Goal: Information Seeking & Learning: Learn about a topic

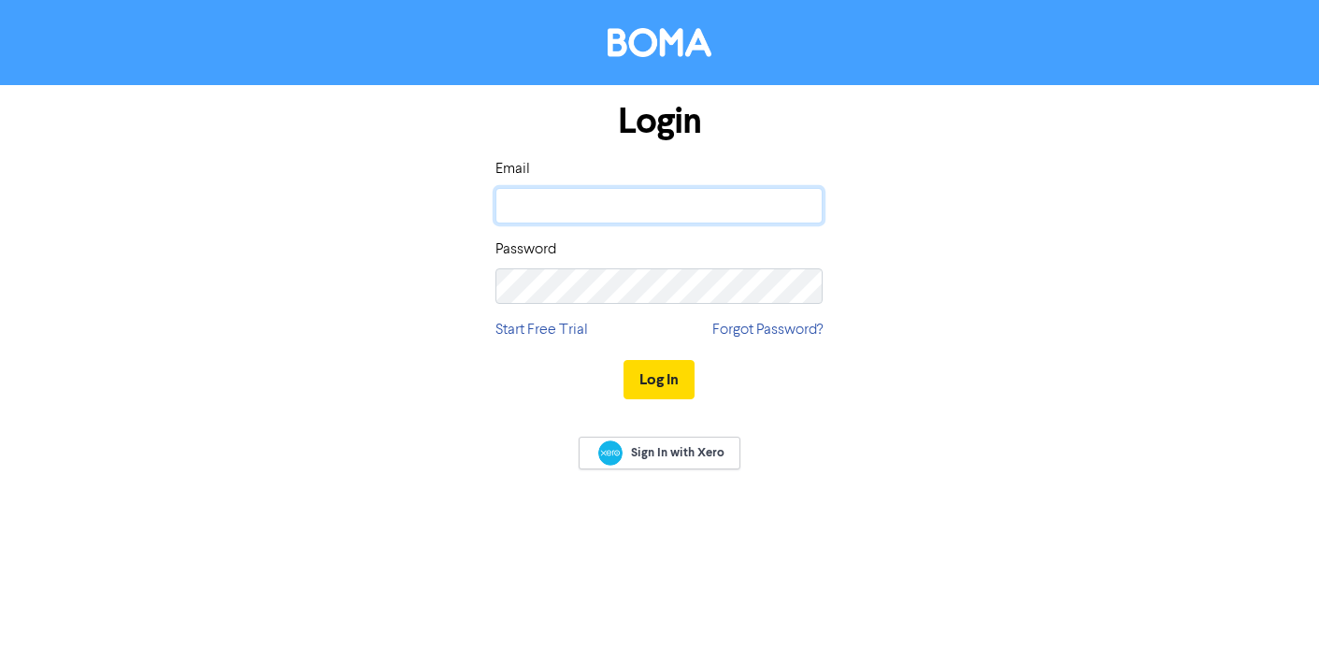
type input "[EMAIL_ADDRESS][DOMAIN_NAME]"
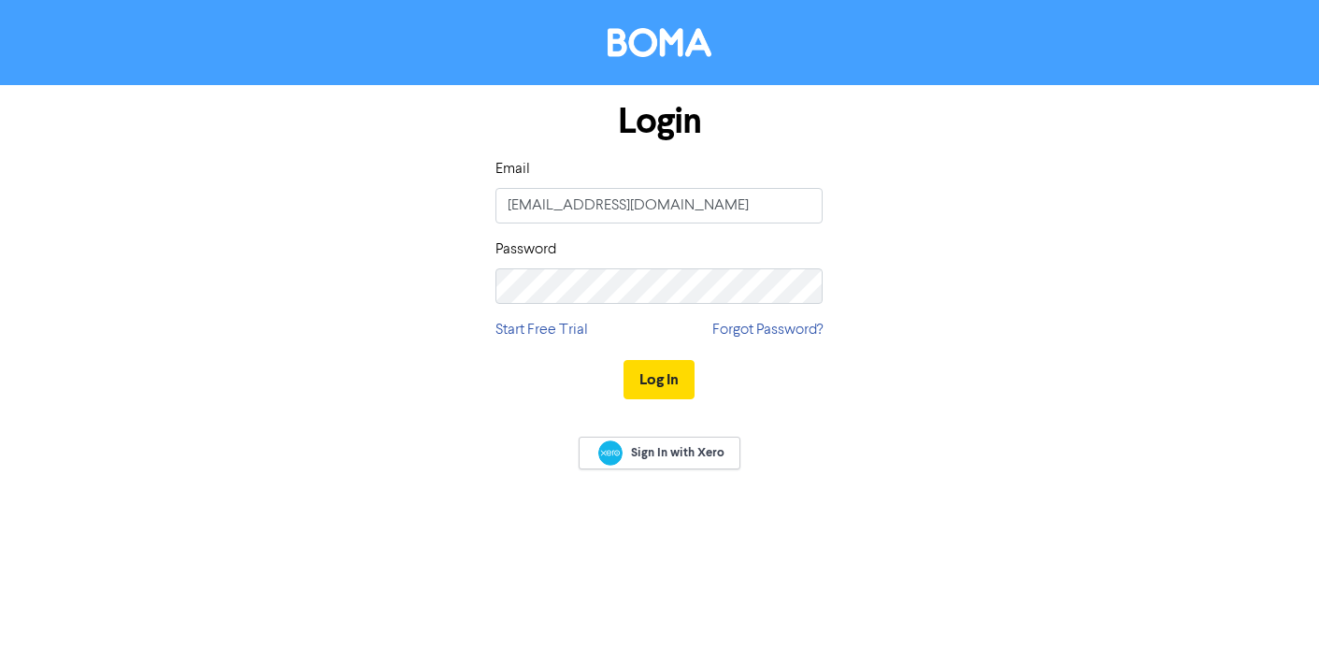
drag, startPoint x: 436, startPoint y: 467, endPoint x: 451, endPoint y: 458, distance: 17.6
click at [436, 467] on div "Sign In with Xero" at bounding box center [659, 455] width 1319 height 74
click at [666, 381] on button "Log In" at bounding box center [658, 379] width 71 height 39
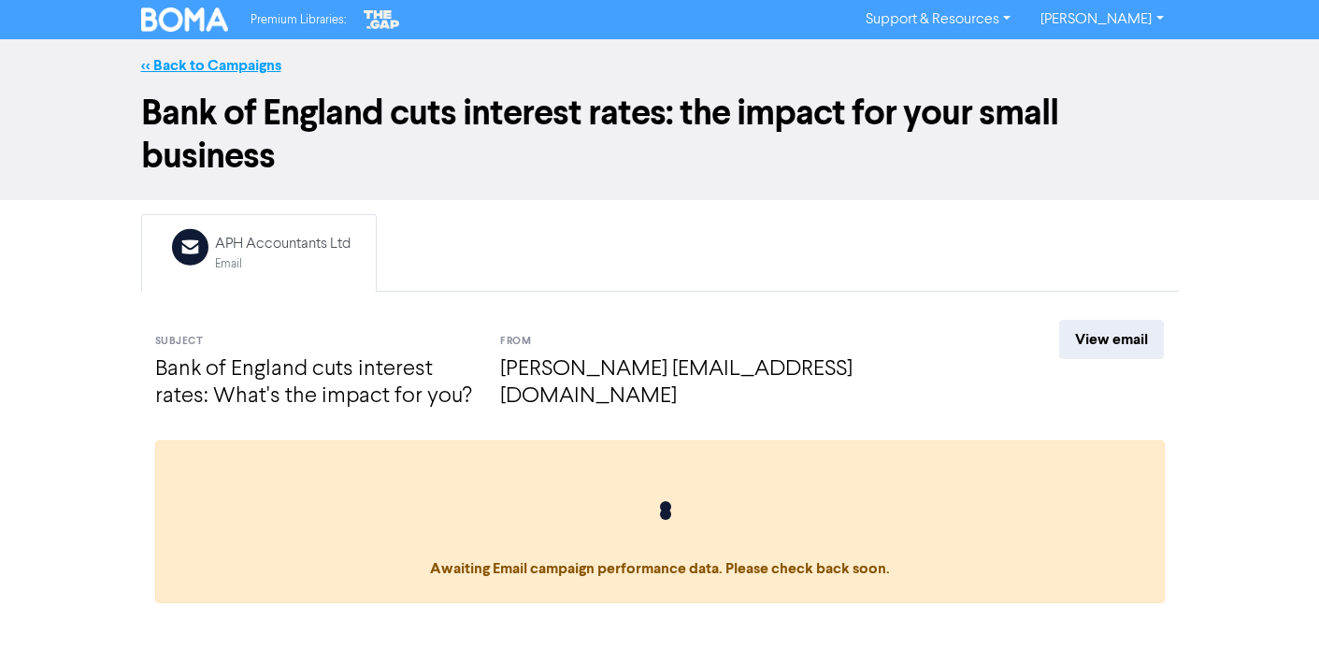
click at [237, 64] on link "<< Back to Campaigns" at bounding box center [211, 65] width 140 height 19
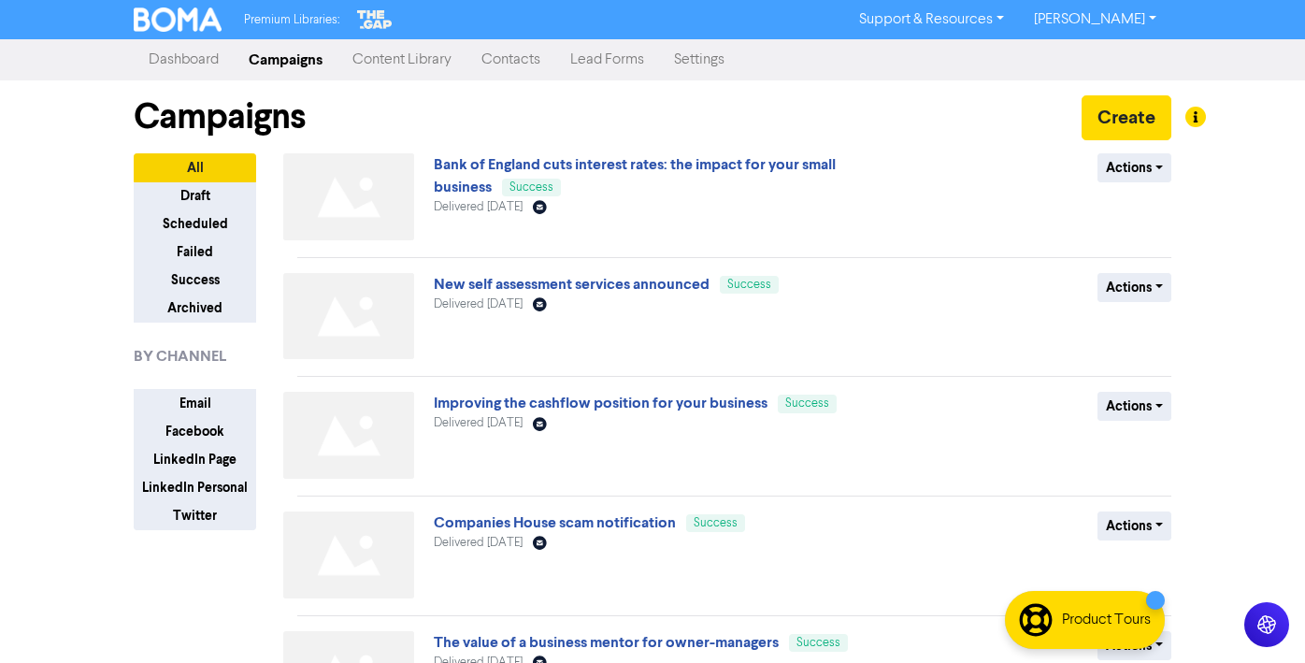
click at [394, 60] on link "Content Library" at bounding box center [401, 59] width 129 height 37
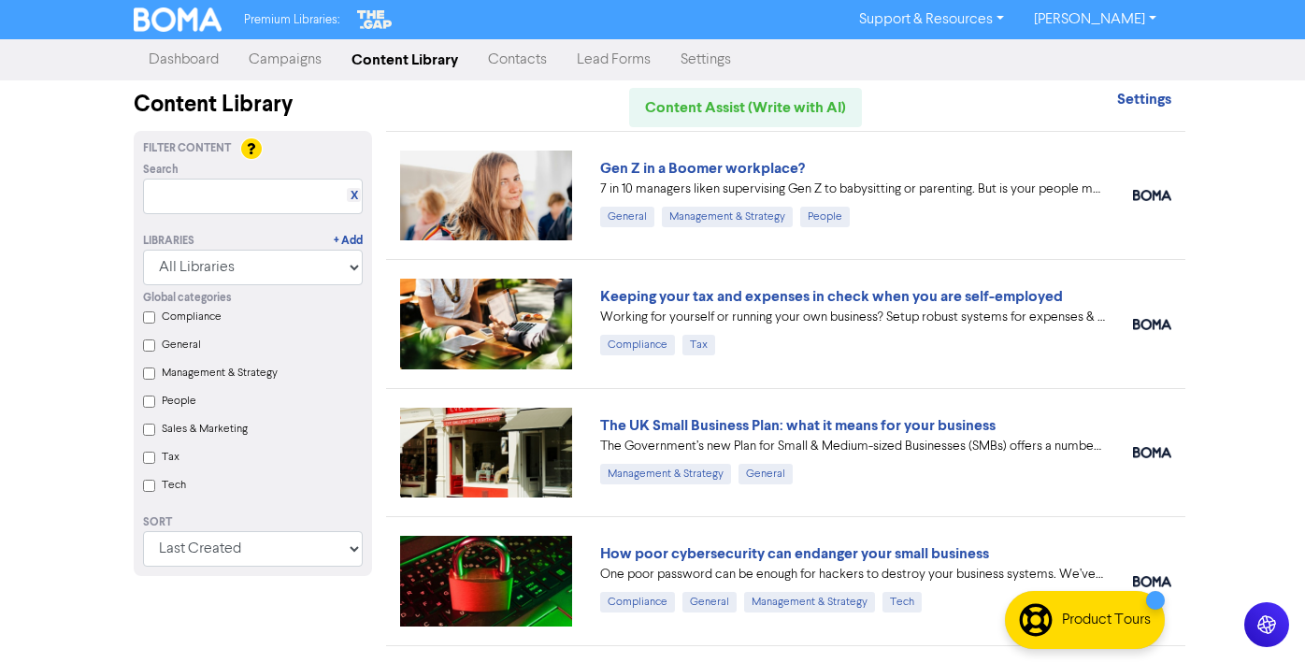
click at [303, 62] on link "Campaigns" at bounding box center [285, 59] width 103 height 37
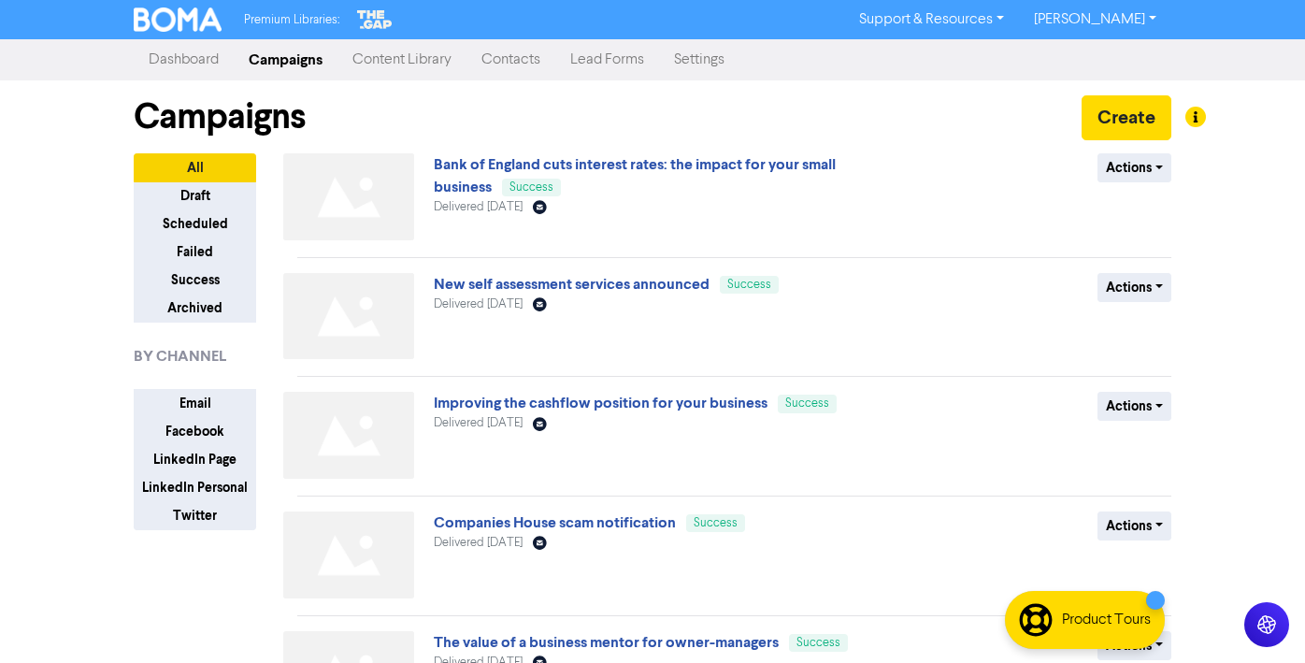
click at [412, 59] on link "Content Library" at bounding box center [401, 59] width 129 height 37
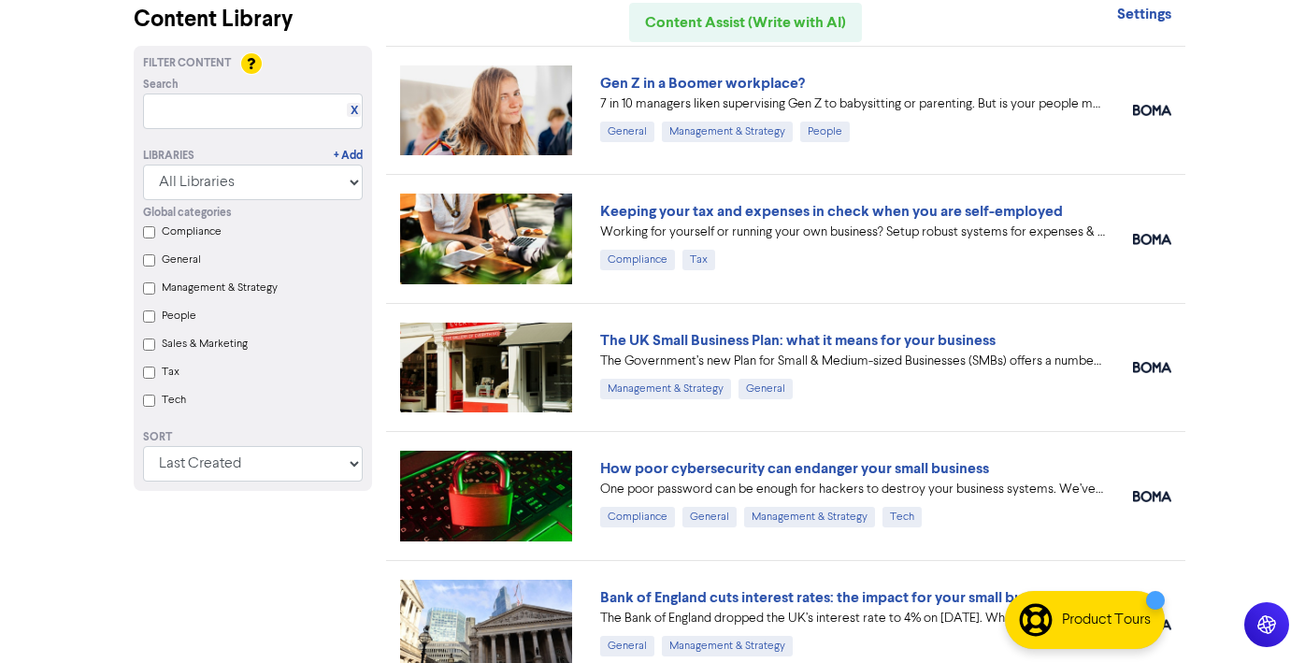
scroll to position [86, 0]
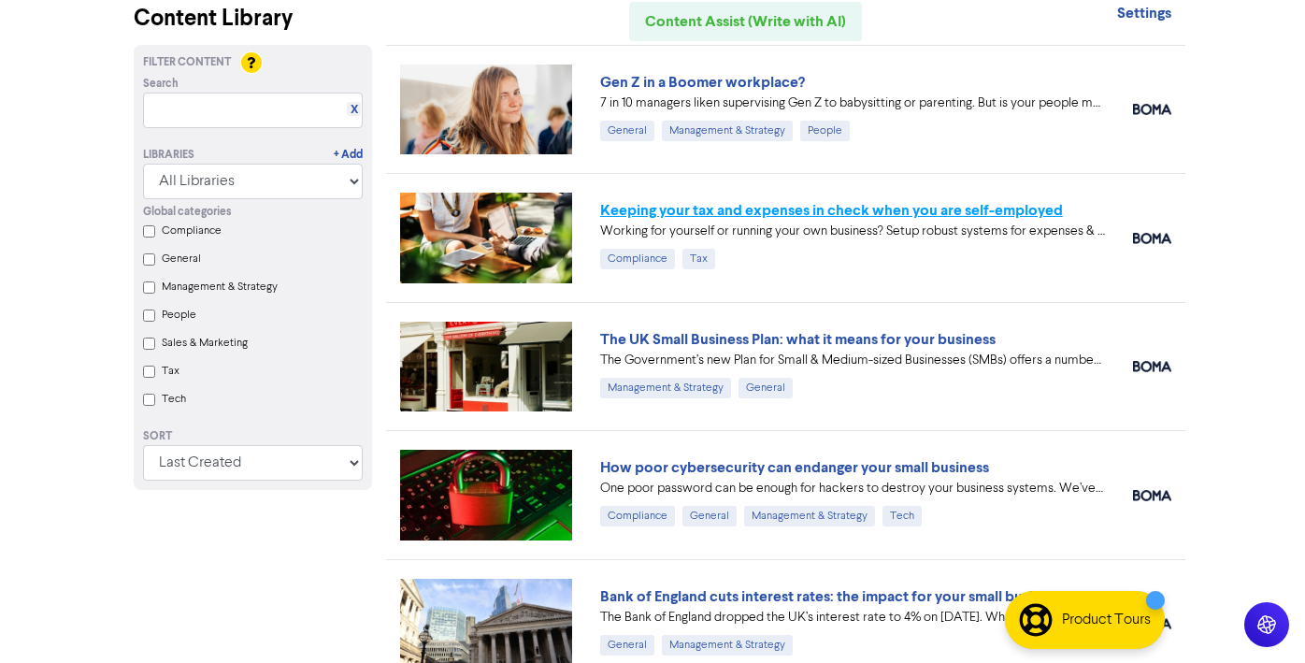
click at [763, 216] on link "Keeping your tax and expenses in check when you are self-employed" at bounding box center [831, 210] width 463 height 19
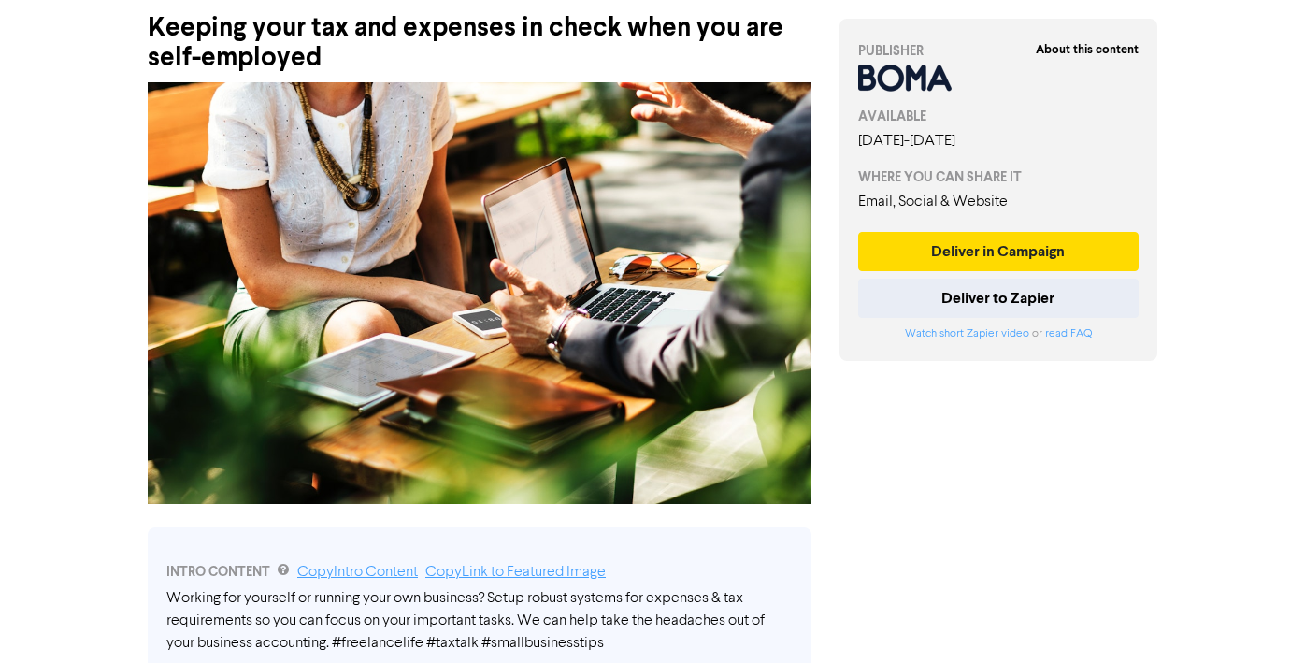
scroll to position [29, 0]
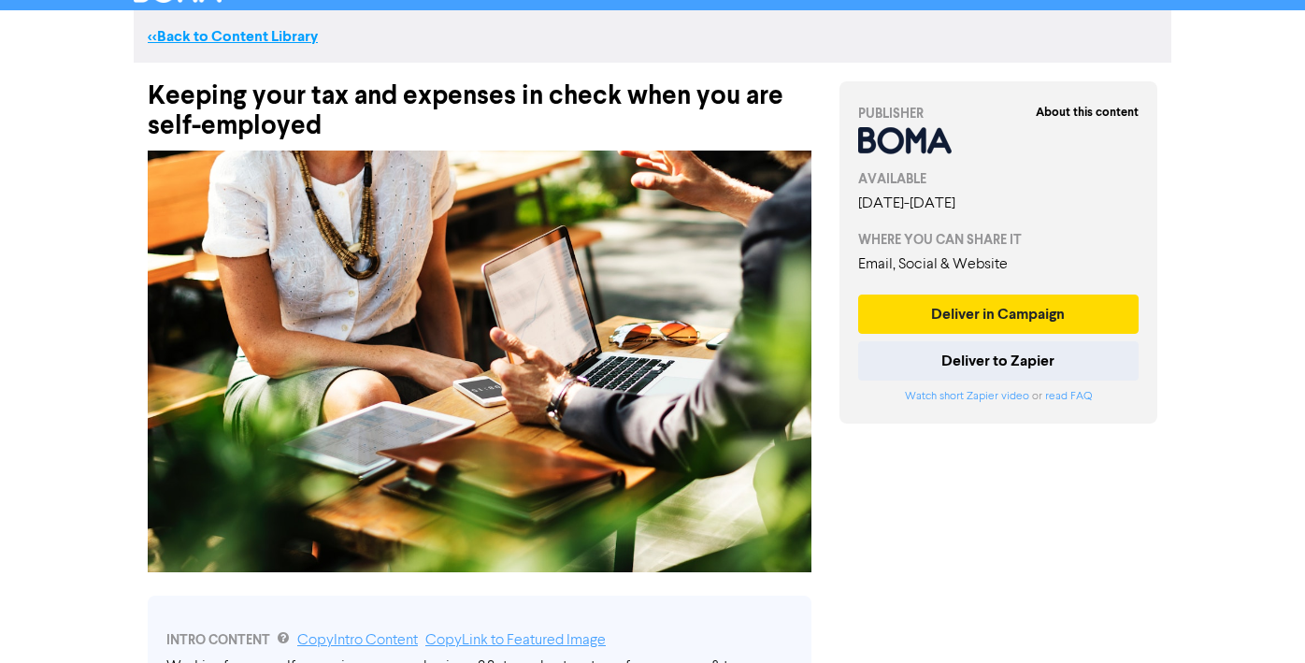
click at [233, 31] on link "<< Back to Content Library" at bounding box center [233, 36] width 170 height 19
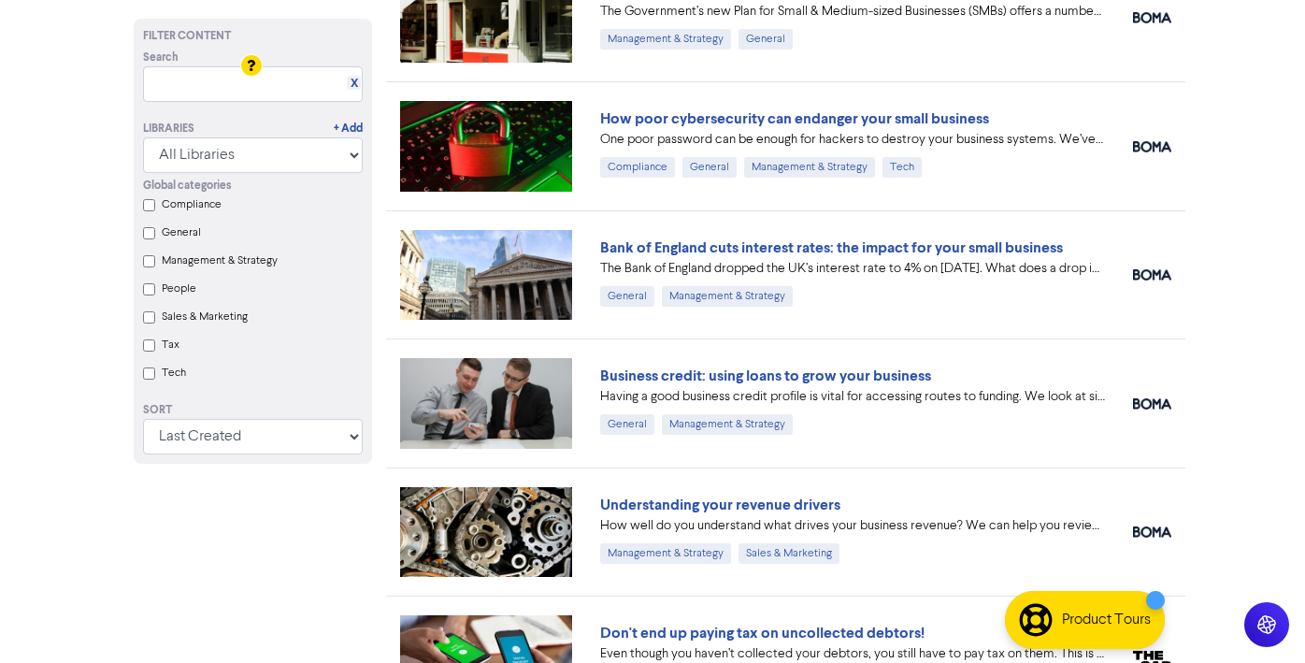
scroll to position [473, 0]
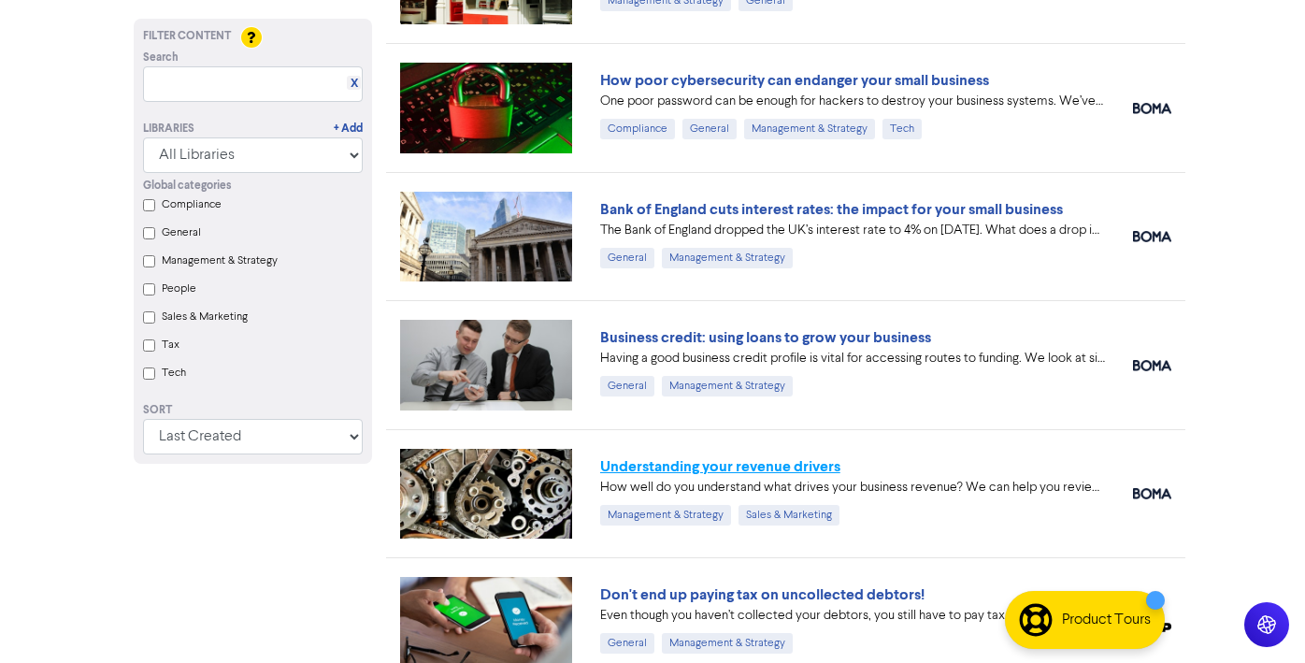
click at [742, 468] on link "Understanding your revenue drivers" at bounding box center [720, 466] width 240 height 19
